Goal: Information Seeking & Learning: Learn about a topic

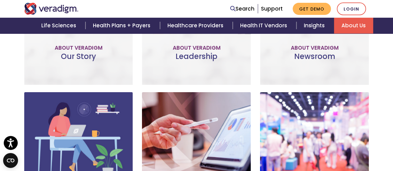
scroll to position [341, 0]
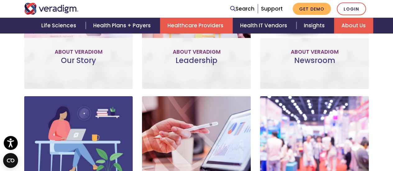
click at [196, 27] on link "Healthcare Providers" at bounding box center [196, 26] width 73 height 16
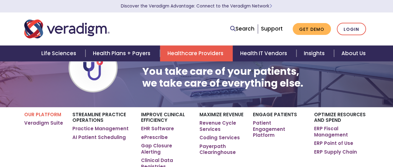
scroll to position [62, 0]
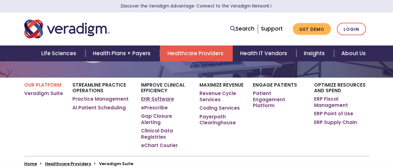
click at [153, 98] on link "EHR Software" at bounding box center [157, 99] width 33 height 6
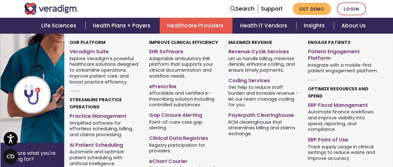
scroll to position [249, 0]
click at [109, 145] on link "AI Patient Scheduling" at bounding box center [105, 143] width 70 height 9
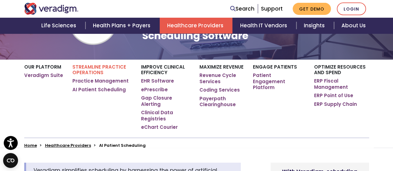
scroll to position [93, 0]
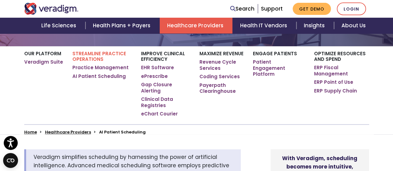
click at [189, 13] on div "Search Support Get Demo Login" at bounding box center [270, 8] width 207 height 13
